Goal: Information Seeking & Learning: Understand process/instructions

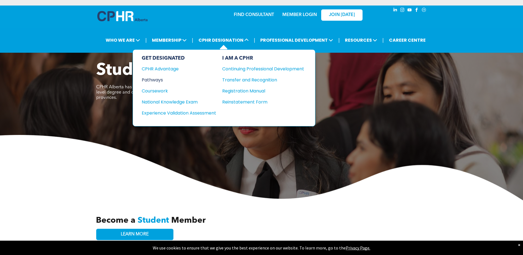
click at [155, 79] on div "Pathways" at bounding box center [175, 79] width 67 height 7
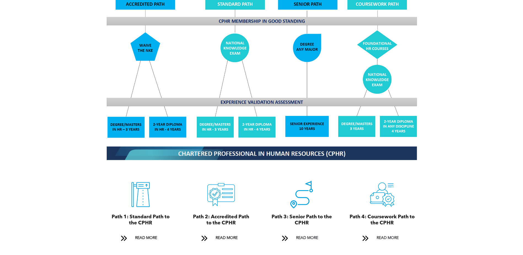
scroll to position [523, 0]
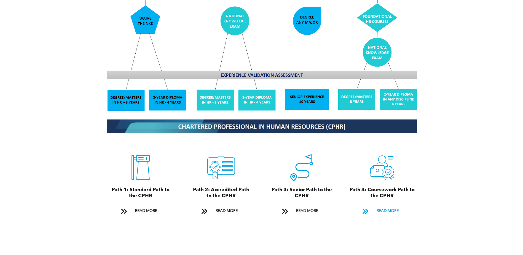
click at [392, 205] on span "READ MORE" at bounding box center [387, 210] width 26 height 10
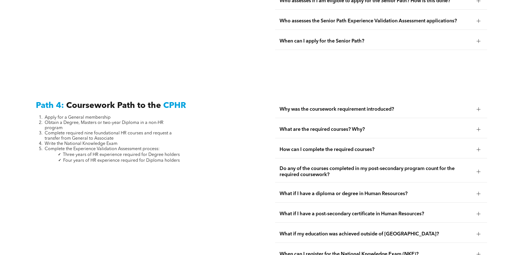
scroll to position [1635, 0]
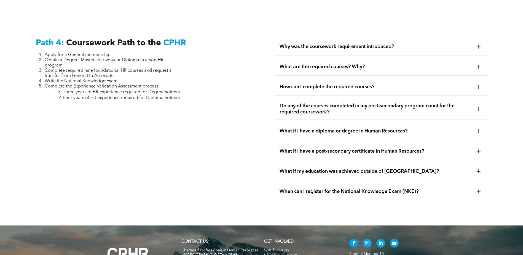
click at [480, 45] on div at bounding box center [478, 47] width 4 height 4
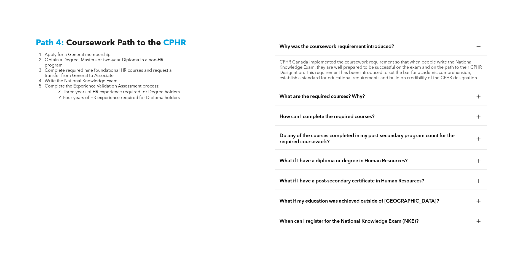
click at [478, 94] on div at bounding box center [478, 96] width 4 height 4
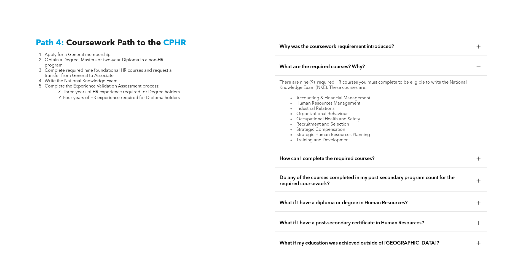
click at [477, 156] on div at bounding box center [478, 158] width 4 height 4
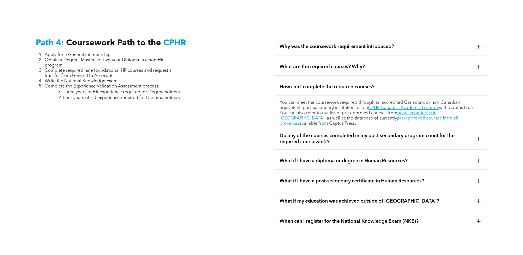
click at [478, 159] on div at bounding box center [478, 161] width 4 height 4
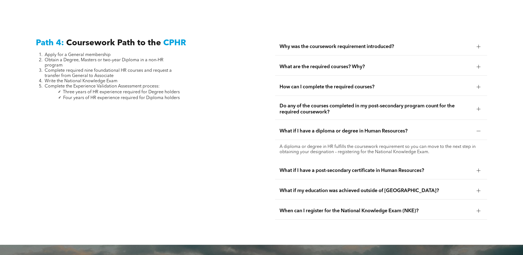
click at [477, 170] on div at bounding box center [478, 170] width 4 height 0
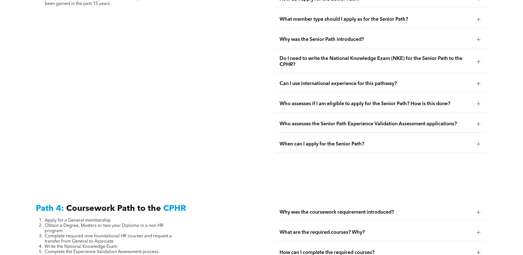
scroll to position [1580, 0]
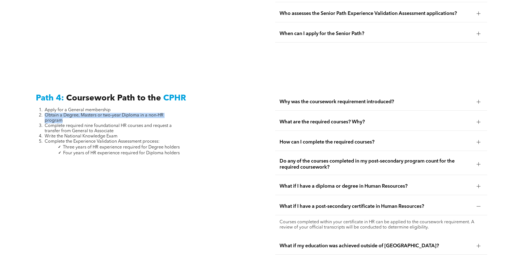
drag, startPoint x: 66, startPoint y: 110, endPoint x: 45, endPoint y: 102, distance: 22.9
click at [45, 113] on li "Obtain a Degree, Masters or two-year Diploma in a non-HR program" at bounding box center [112, 118] width 135 height 10
click at [86, 123] on span "Complete required nine foundational HR courses and request a transfer from Gene…" at bounding box center [108, 128] width 127 height 10
drag, startPoint x: 67, startPoint y: 107, endPoint x: 44, endPoint y: 101, distance: 23.1
click at [45, 113] on li "Obtain a Degree, Masters or two-year Diploma in a non-HR program" at bounding box center [112, 118] width 135 height 10
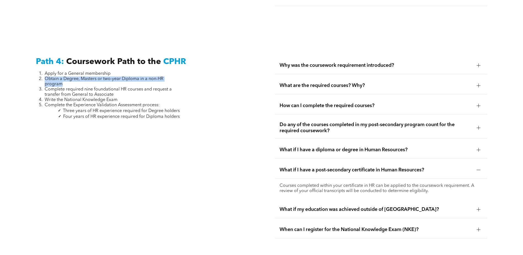
scroll to position [1663, 0]
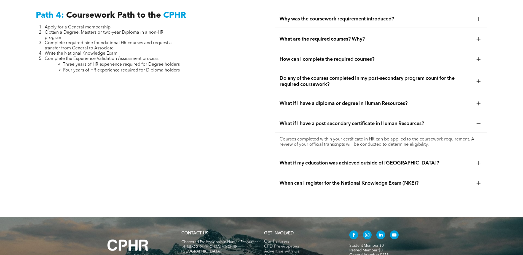
click at [180, 175] on div "Path 4: Coursework Path to the CPHR Apply for a General membership Obtain a Deg…" at bounding box center [141, 101] width 221 height 190
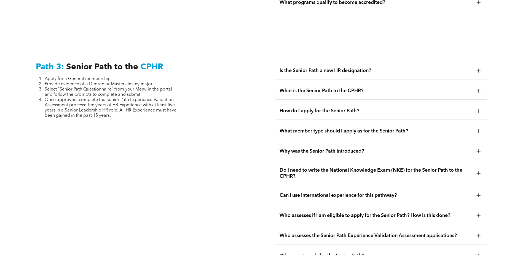
scroll to position [1360, 0]
